Goal: Task Accomplishment & Management: Manage account settings

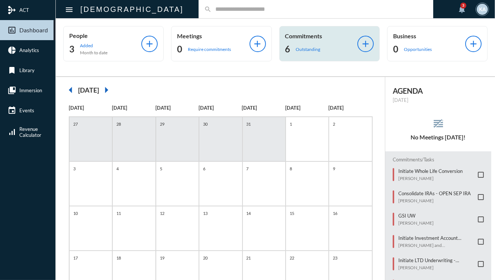
click at [319, 52] on div "6 Outstanding" at bounding box center [321, 49] width 72 height 12
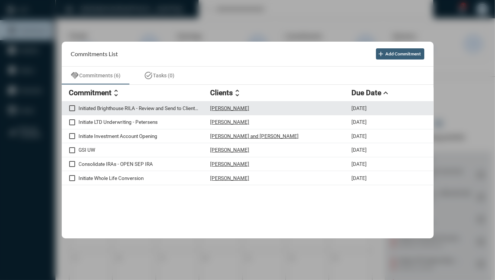
click at [172, 105] on div "Initiated Brighthouse RILA - Review and Send to Client before EOD" at bounding box center [139, 108] width 141 height 6
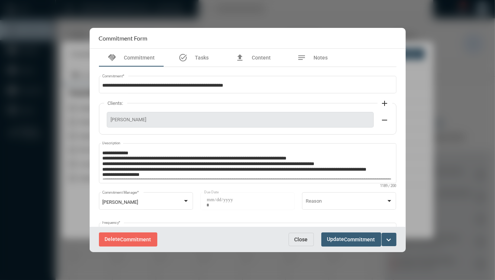
click at [391, 238] on mat-icon "expand_more" at bounding box center [389, 239] width 9 height 9
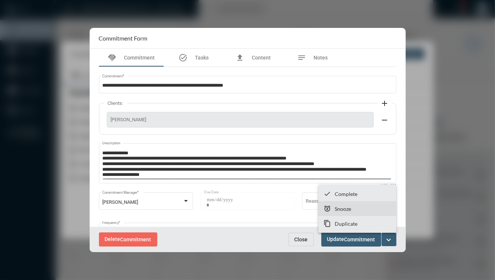
click at [368, 211] on section "snooze Snooze" at bounding box center [357, 208] width 78 height 15
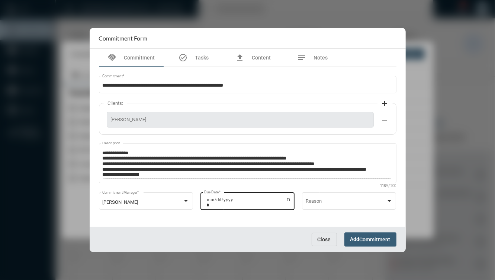
click at [288, 199] on input "**********" at bounding box center [248, 202] width 84 height 10
type input "**********"
click at [363, 236] on span "Add Commitment" at bounding box center [370, 239] width 40 height 6
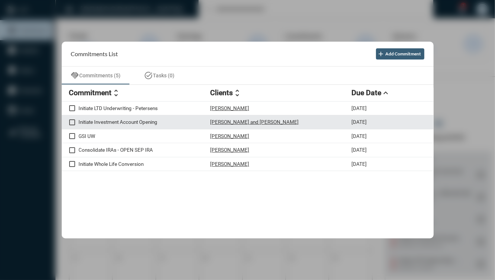
click at [167, 121] on p "Initiate Investment Account Opening" at bounding box center [145, 122] width 132 height 6
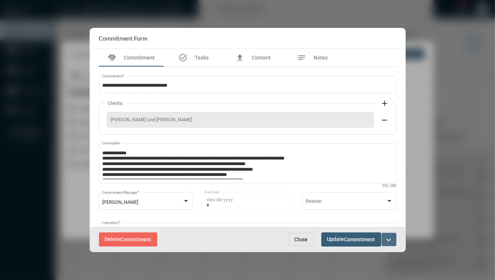
click at [389, 240] on mat-icon "expand_more" at bounding box center [389, 239] width 9 height 9
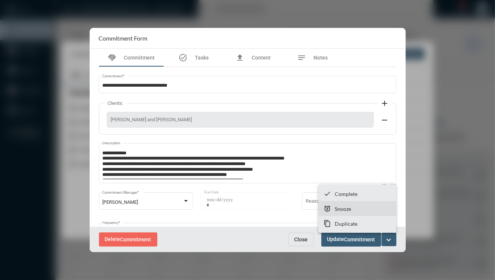
click at [356, 211] on section "snooze Snooze" at bounding box center [357, 208] width 78 height 15
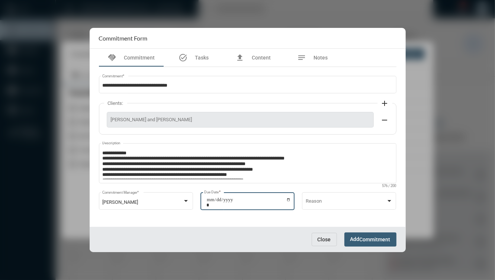
click at [285, 200] on input "**********" at bounding box center [248, 202] width 84 height 10
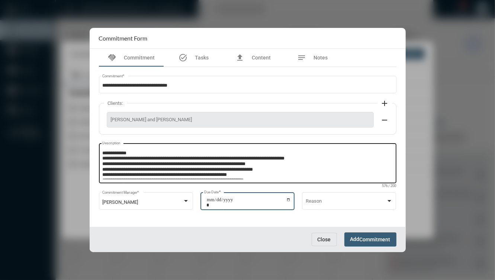
type input "**********"
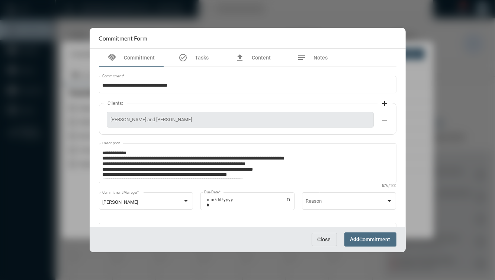
click at [377, 243] on button "Add Commitment" at bounding box center [370, 240] width 52 height 14
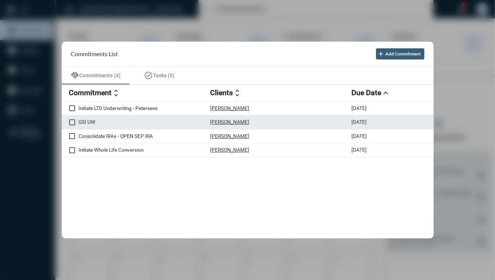
click at [278, 124] on div "[PERSON_NAME]" at bounding box center [281, 122] width 141 height 6
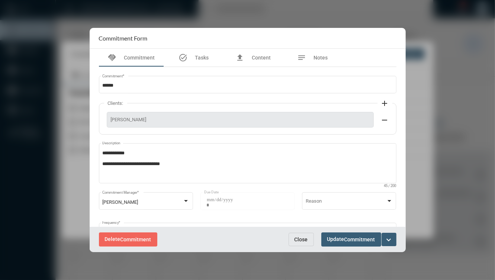
click at [135, 125] on div "[PERSON_NAME]" at bounding box center [240, 120] width 267 height 16
click at [133, 121] on span "[PERSON_NAME]" at bounding box center [240, 120] width 259 height 6
copy span "Zolyomi"
click at [388, 241] on mat-icon "expand_more" at bounding box center [389, 239] width 9 height 9
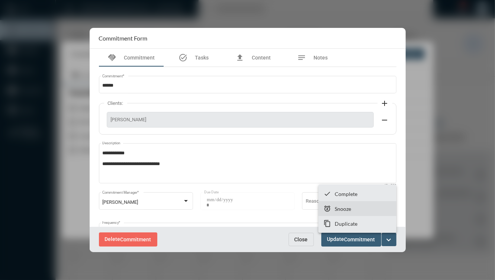
click at [357, 205] on section "snooze Snooze" at bounding box center [357, 208] width 78 height 15
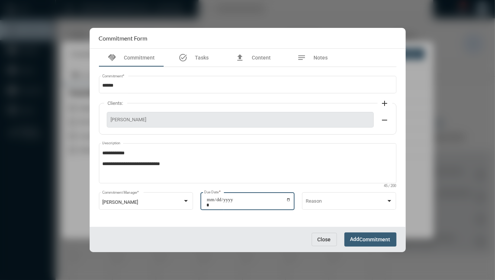
click at [285, 197] on input "**********" at bounding box center [248, 202] width 84 height 10
click at [286, 199] on input "**********" at bounding box center [248, 202] width 84 height 10
type input "**********"
click at [380, 237] on span "Commitment" at bounding box center [375, 240] width 31 height 6
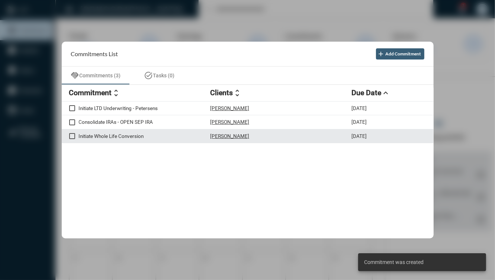
click at [265, 137] on div "[PERSON_NAME]" at bounding box center [281, 136] width 141 height 6
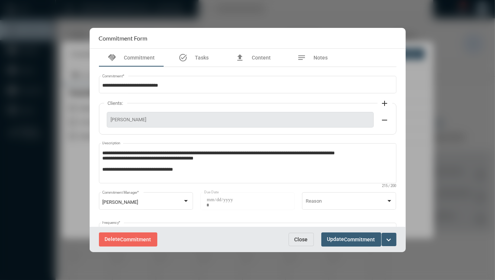
click at [291, 233] on div "Delete Commitment Close Update Commitment expand_more" at bounding box center [248, 239] width 316 height 25
click at [294, 237] on button "Close" at bounding box center [301, 239] width 25 height 13
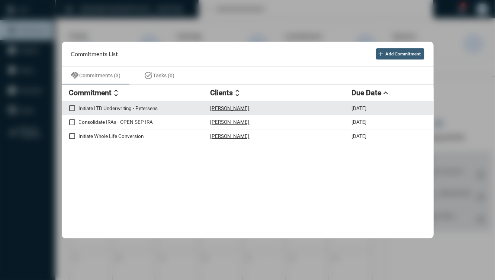
click at [260, 110] on div "[PERSON_NAME]" at bounding box center [281, 108] width 141 height 6
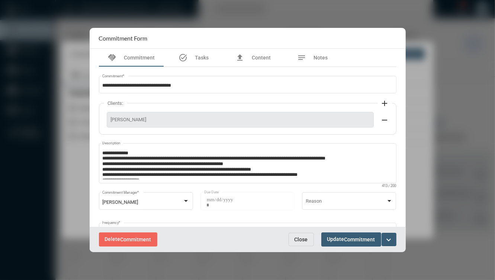
click at [389, 243] on mat-icon "expand_more" at bounding box center [389, 239] width 9 height 9
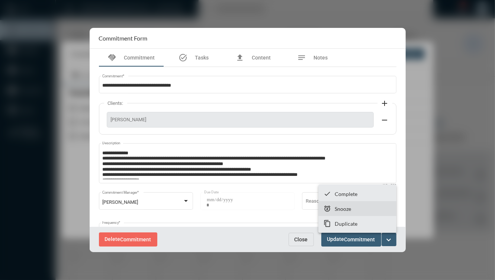
click at [358, 212] on section "snooze Snooze" at bounding box center [357, 208] width 78 height 15
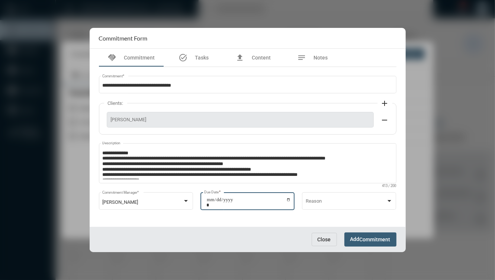
click at [286, 200] on input "**********" at bounding box center [248, 202] width 84 height 10
type input "**********"
click at [351, 238] on span "Add Commitment" at bounding box center [370, 239] width 40 height 6
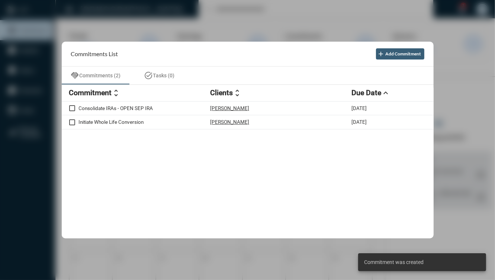
click at [454, 62] on div at bounding box center [247, 140] width 495 height 280
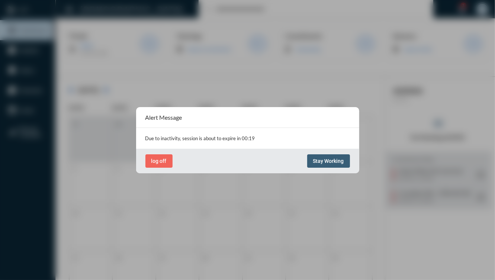
click at [321, 161] on span "Stay Working" at bounding box center [328, 161] width 31 height 6
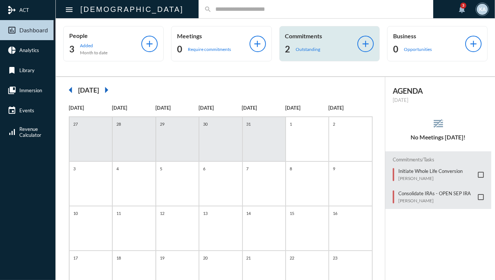
click at [316, 45] on div "2 Outstanding" at bounding box center [321, 49] width 72 height 12
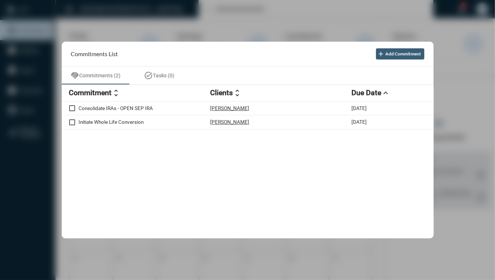
click at [40, 90] on div at bounding box center [247, 140] width 495 height 280
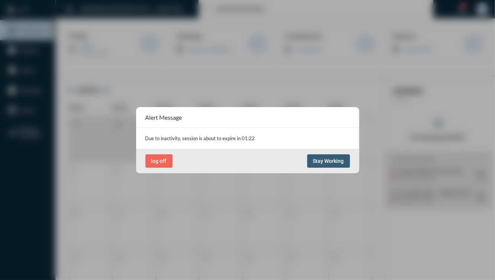
click at [319, 157] on button "Stay Working" at bounding box center [328, 160] width 43 height 13
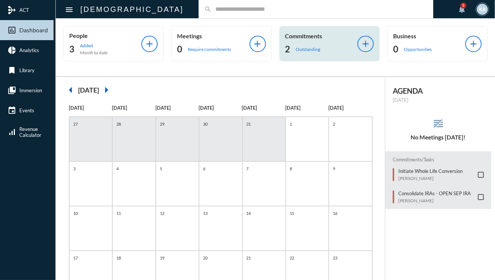
click at [299, 53] on div "2 Outstanding" at bounding box center [321, 49] width 72 height 12
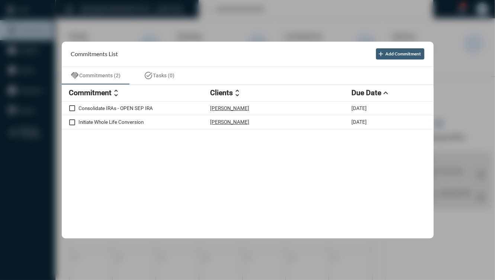
click at [463, 125] on div at bounding box center [247, 140] width 495 height 280
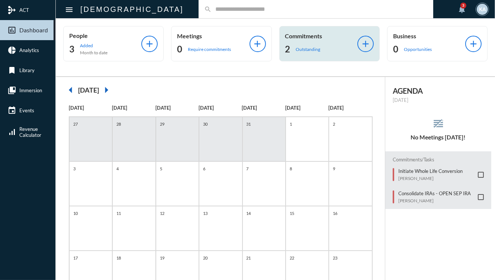
click at [308, 48] on p "Outstanding" at bounding box center [308, 50] width 25 height 6
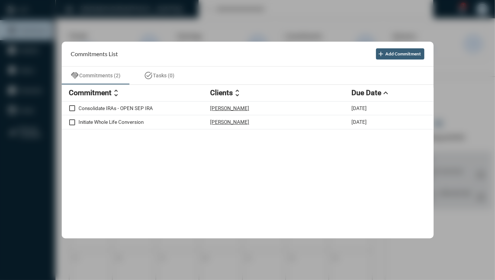
click at [455, 103] on div at bounding box center [247, 140] width 495 height 280
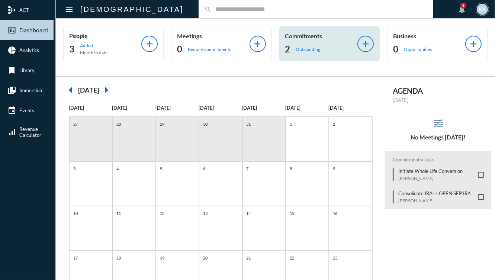
click at [307, 44] on div "2 Outstanding" at bounding box center [321, 49] width 72 height 12
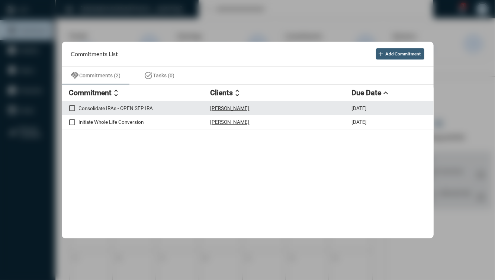
click at [269, 110] on div "[PERSON_NAME]" at bounding box center [281, 108] width 141 height 6
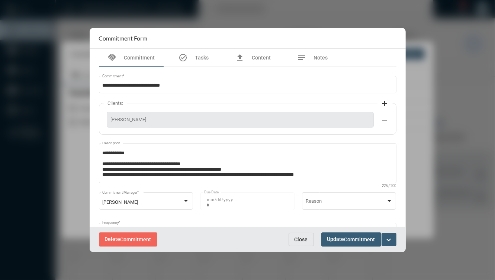
click at [397, 240] on div "Delete Commitment Close Update Commitment expand_more" at bounding box center [248, 239] width 316 height 25
click at [391, 240] on mat-icon "expand_more" at bounding box center [389, 239] width 9 height 9
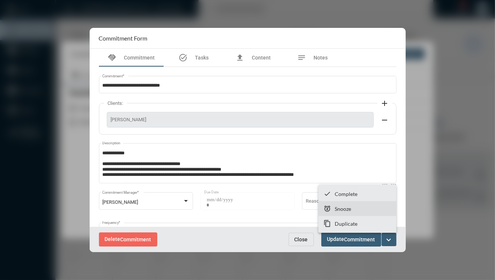
click at [359, 207] on section "snooze Snooze" at bounding box center [357, 208] width 78 height 15
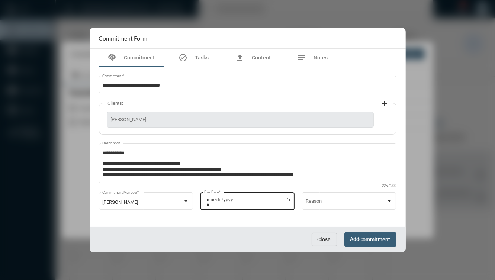
click at [286, 199] on input "**********" at bounding box center [248, 202] width 84 height 10
type input "**********"
click at [394, 247] on div "Close Add Commitment" at bounding box center [248, 239] width 316 height 25
click at [378, 238] on span "Commitment" at bounding box center [375, 240] width 31 height 6
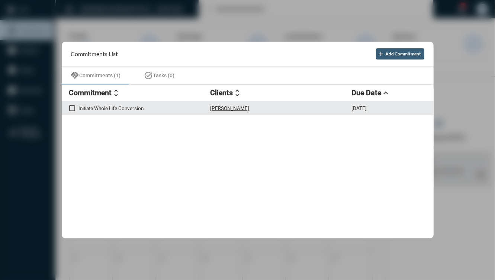
click at [176, 107] on p "Initiate Whole Life Conversion" at bounding box center [145, 108] width 132 height 6
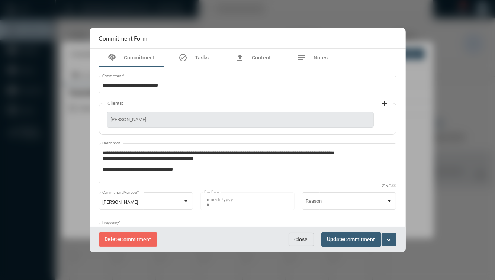
click at [302, 237] on span "Close" at bounding box center [301, 240] width 13 height 6
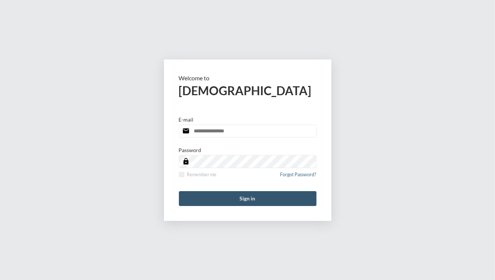
type input "**********"
click at [225, 193] on button "Sign in" at bounding box center [248, 198] width 138 height 15
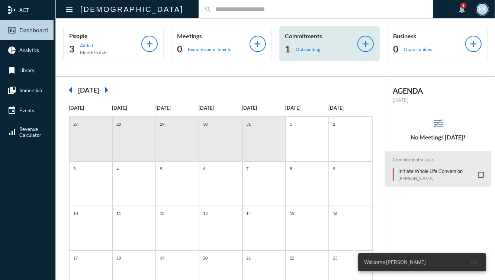
click at [292, 41] on div "Commitments 1 Outstanding" at bounding box center [321, 43] width 72 height 23
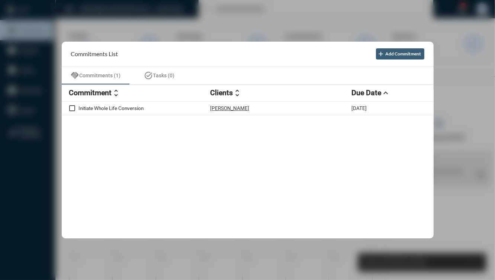
click at [222, 36] on div at bounding box center [247, 140] width 495 height 280
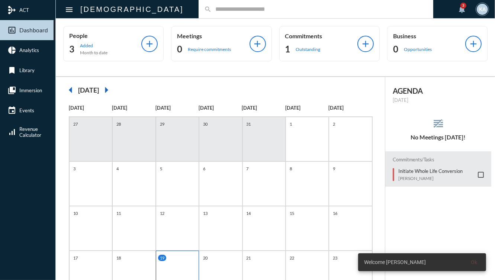
scroll to position [98, 0]
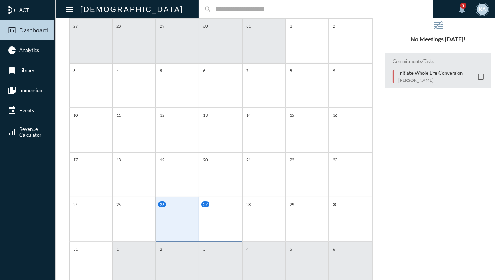
click at [206, 226] on div "27" at bounding box center [220, 219] width 43 height 45
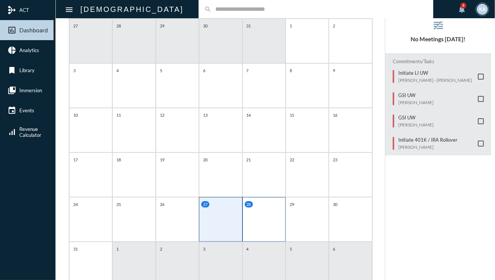
click at [268, 224] on div "28" at bounding box center [264, 219] width 43 height 45
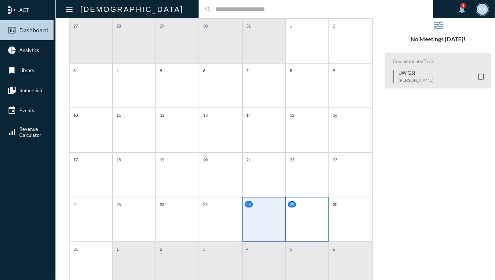
click at [307, 224] on div "29" at bounding box center [307, 219] width 43 height 45
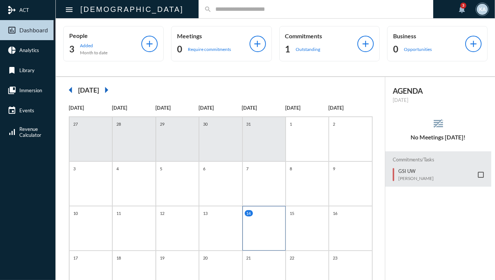
scroll to position [77, 0]
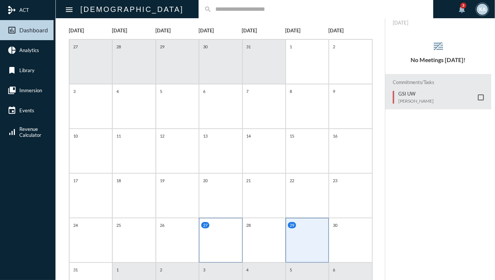
click at [224, 225] on div "27" at bounding box center [221, 225] width 41 height 6
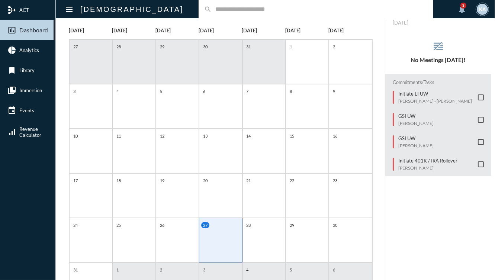
click at [414, 158] on p "Initiate 401K / IRA Rollover" at bounding box center [427, 161] width 59 height 6
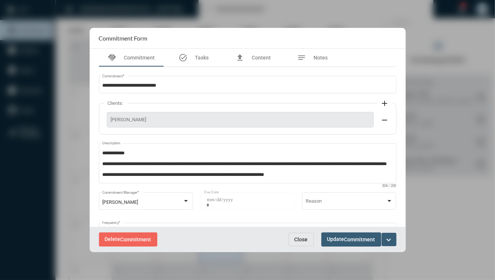
click at [392, 243] on mat-icon "expand_more" at bounding box center [389, 239] width 9 height 9
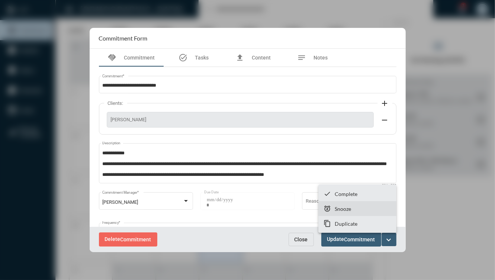
click at [353, 211] on section "snooze Snooze" at bounding box center [357, 208] width 78 height 15
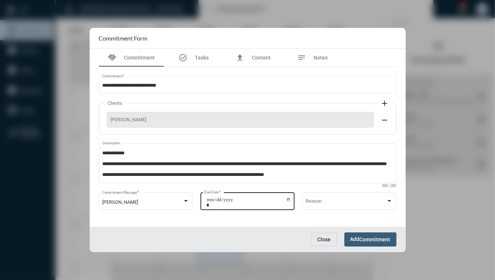
click at [286, 200] on input "**********" at bounding box center [248, 202] width 84 height 10
type input "**********"
click at [370, 235] on button "Add Commitment" at bounding box center [370, 240] width 52 height 14
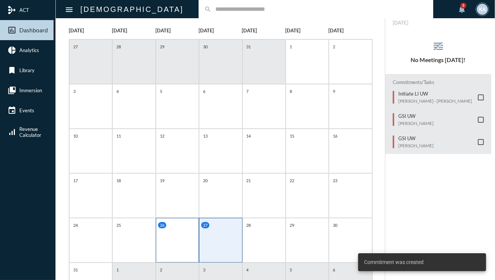
click at [176, 231] on div "26" at bounding box center [177, 240] width 43 height 45
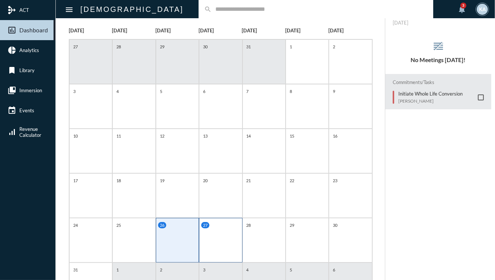
click at [206, 232] on div "27" at bounding box center [220, 240] width 43 height 45
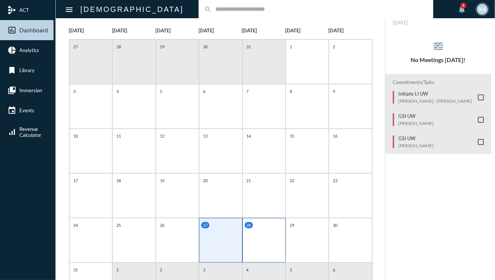
click at [269, 247] on div "28" at bounding box center [264, 240] width 43 height 45
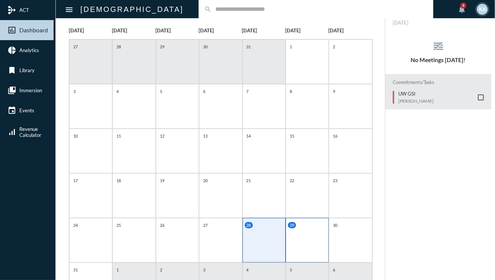
click at [293, 246] on div "29" at bounding box center [307, 240] width 43 height 45
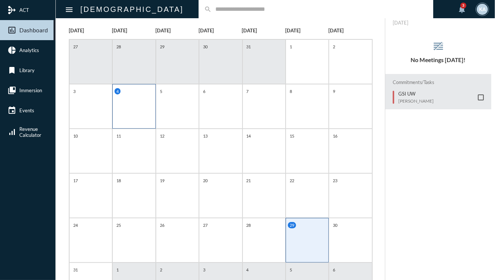
scroll to position [0, 0]
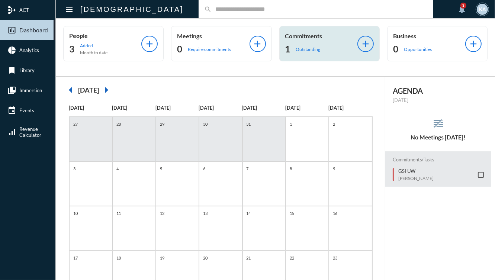
click at [299, 52] on div "1 Outstanding" at bounding box center [321, 49] width 72 height 12
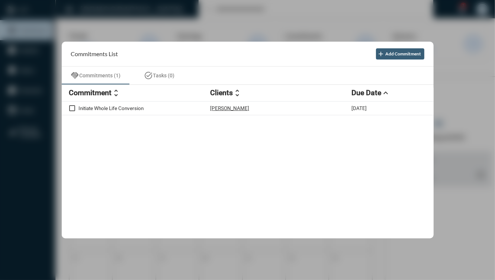
drag, startPoint x: 262, startPoint y: 112, endPoint x: 237, endPoint y: 78, distance: 41.7
click at [246, 87] on div "Commitment unfold_more Clients unfold_more Due Date expand_less Initiate Whole …" at bounding box center [248, 162] width 372 height 154
click at [183, 13] on div at bounding box center [247, 140] width 495 height 280
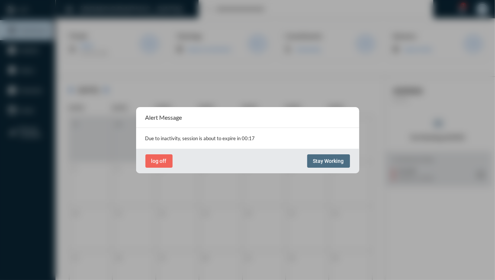
click at [328, 164] on span "Stay Working" at bounding box center [328, 161] width 31 height 6
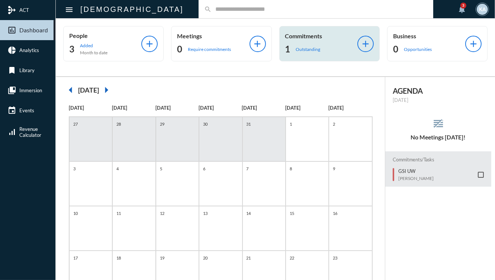
click at [302, 48] on p "Outstanding" at bounding box center [308, 50] width 25 height 6
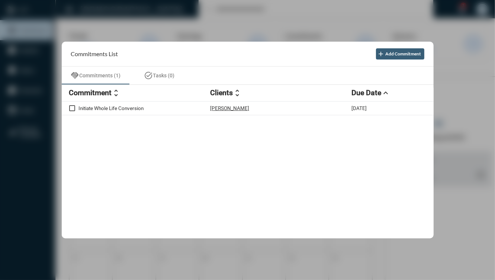
click at [433, 134] on div "Initiate Whole Life Conversion Cassie Marchette 8/26/25" at bounding box center [248, 170] width 372 height 137
click at [450, 129] on div at bounding box center [247, 140] width 495 height 280
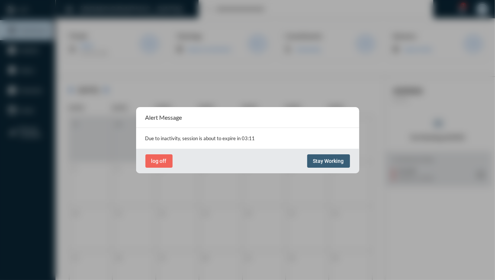
click at [310, 167] on button "Stay Working" at bounding box center [328, 160] width 43 height 13
